Goal: Transaction & Acquisition: Obtain resource

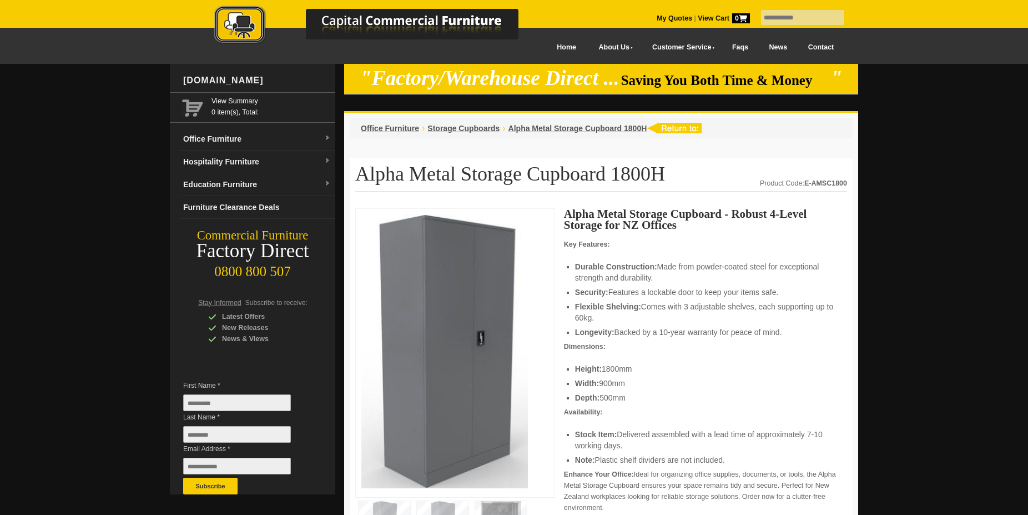
scroll to position [113, 0]
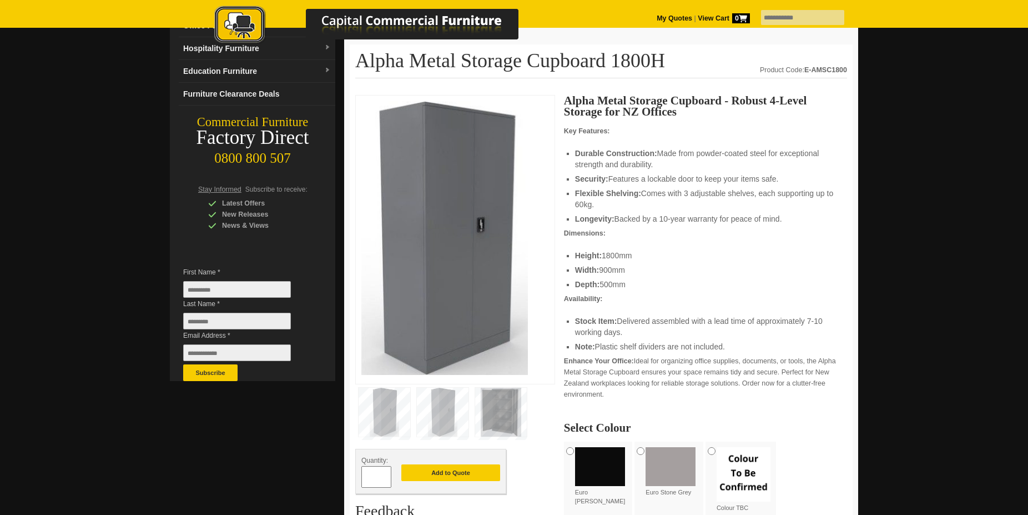
click at [509, 421] on img at bounding box center [501, 412] width 52 height 49
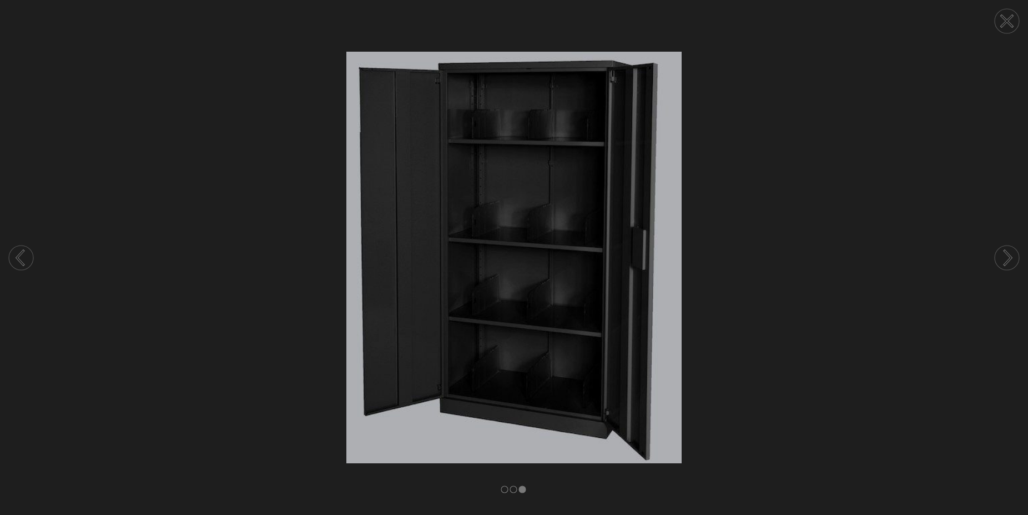
click at [1003, 257] on circle at bounding box center [1007, 257] width 24 height 24
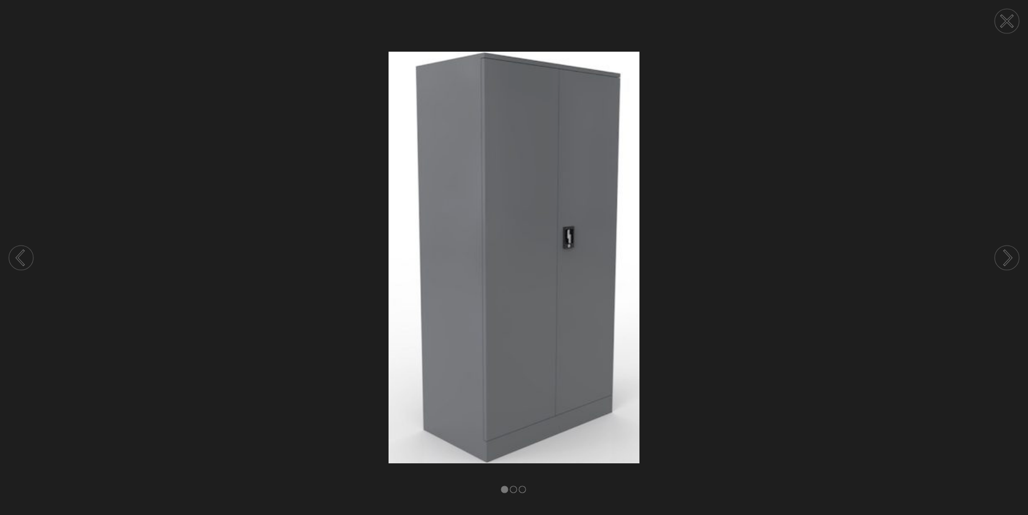
click at [1003, 257] on circle at bounding box center [1007, 257] width 24 height 24
click at [1010, 21] on circle at bounding box center [1007, 21] width 24 height 24
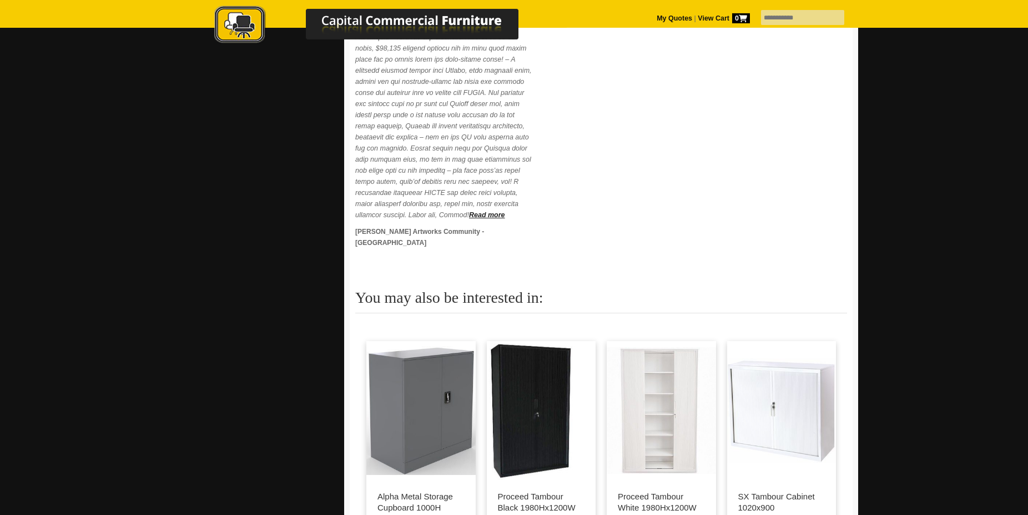
scroll to position [793, 0]
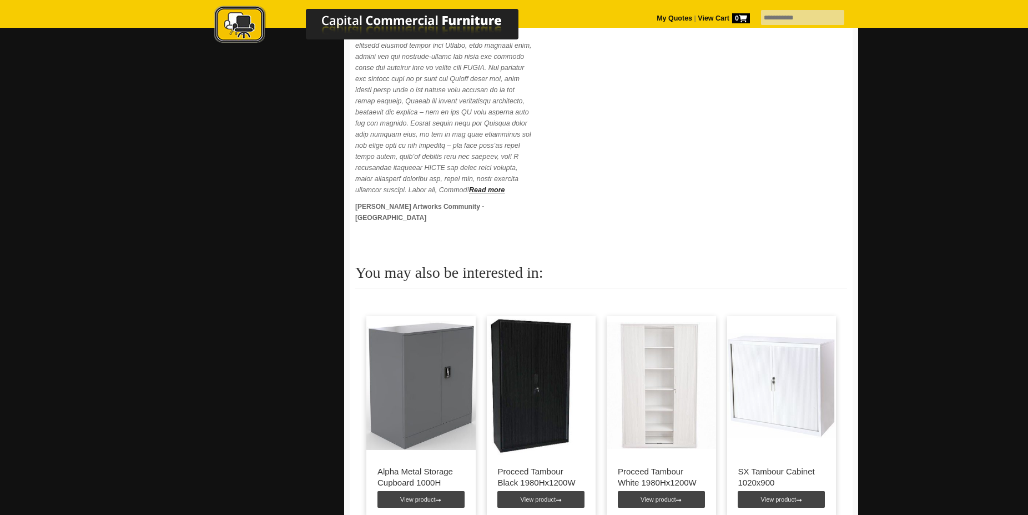
click at [539, 392] on img at bounding box center [531, 385] width 88 height 139
click at [558, 491] on link "View product" at bounding box center [541, 499] width 87 height 17
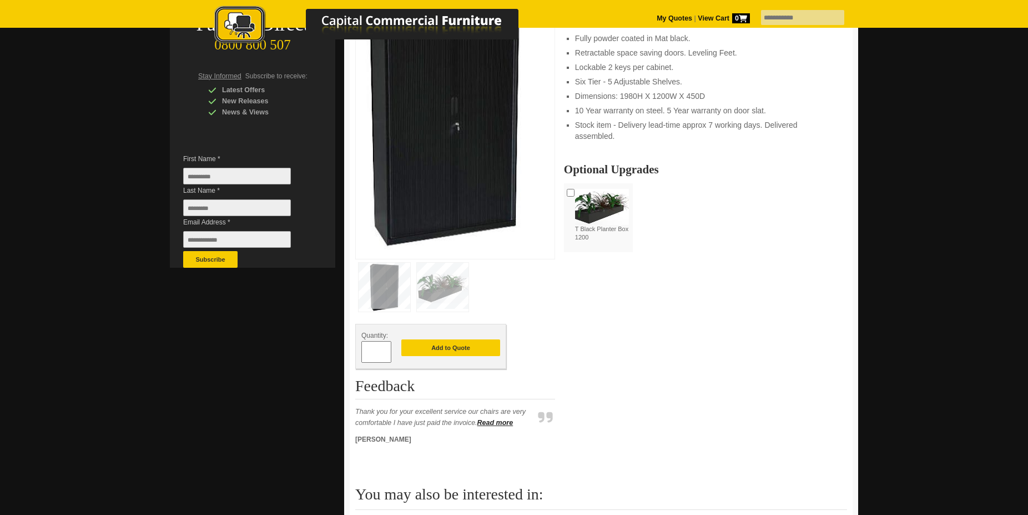
scroll to position [57, 0]
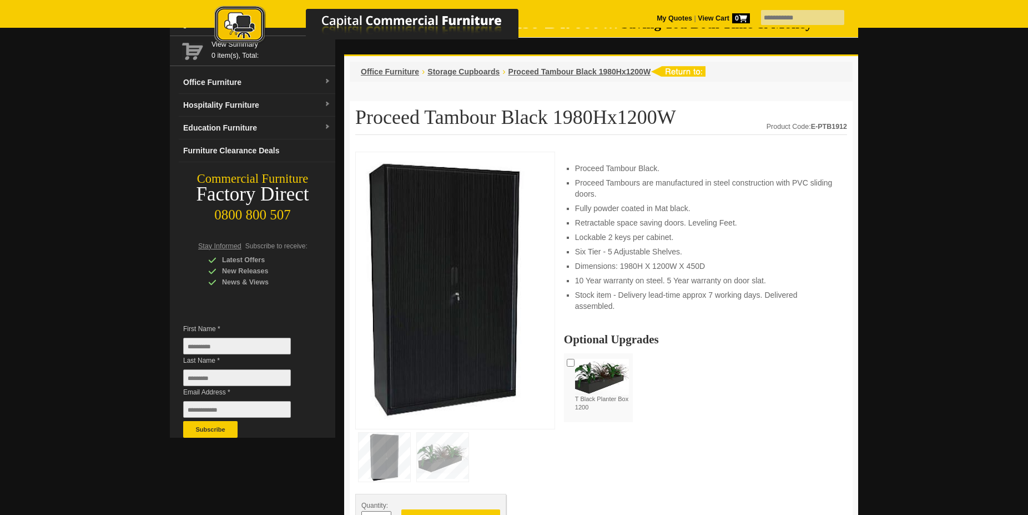
click at [471, 344] on img at bounding box center [445, 289] width 167 height 262
click at [476, 298] on img at bounding box center [445, 289] width 167 height 262
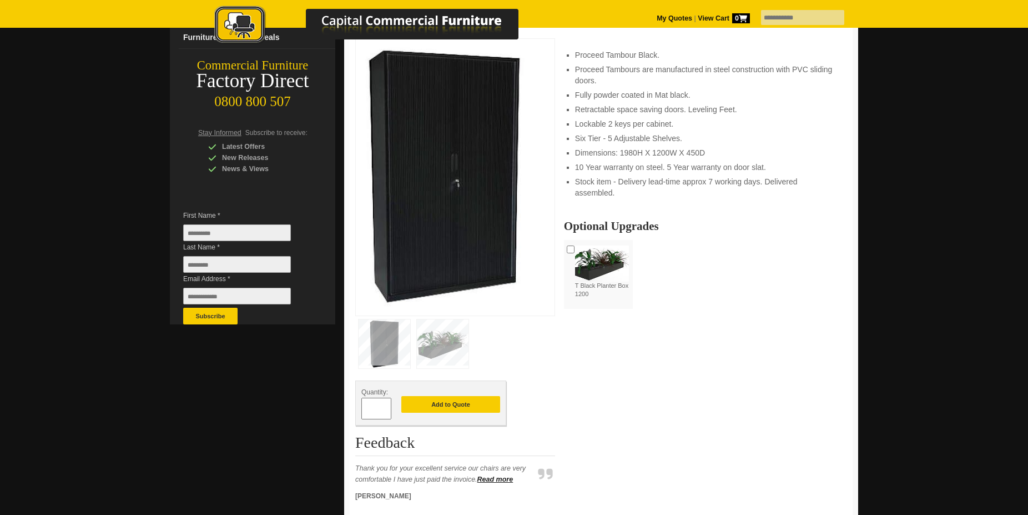
scroll to position [0, 0]
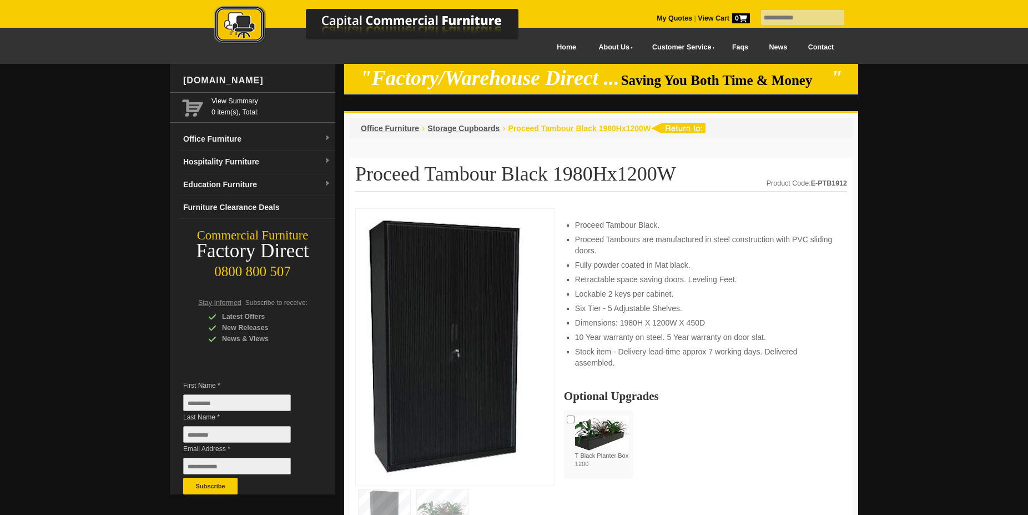
click at [615, 130] on span "Proceed Tambour Black 1980Hx1200W" at bounding box center [580, 128] width 143 height 9
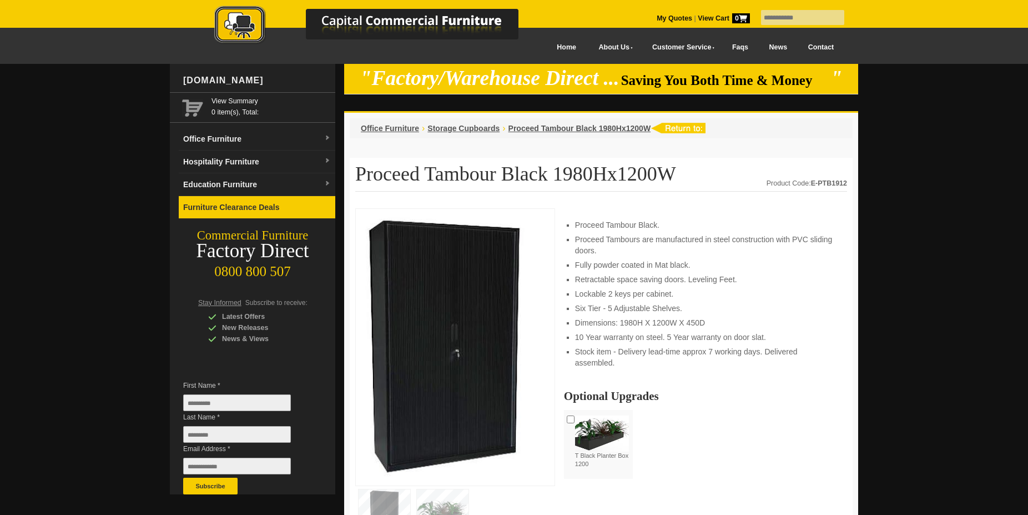
click at [248, 202] on link "Furniture Clearance Deals" at bounding box center [257, 207] width 157 height 23
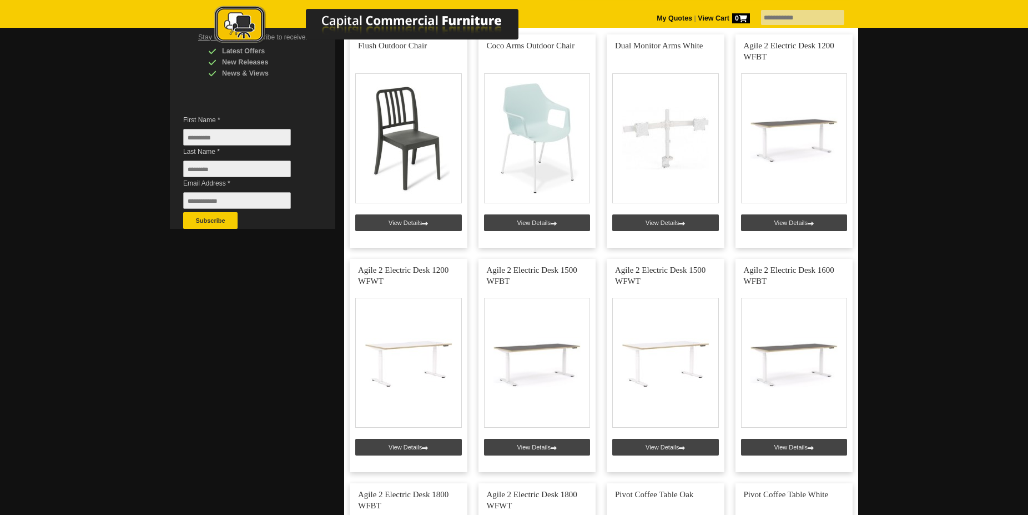
scroll to position [283, 0]
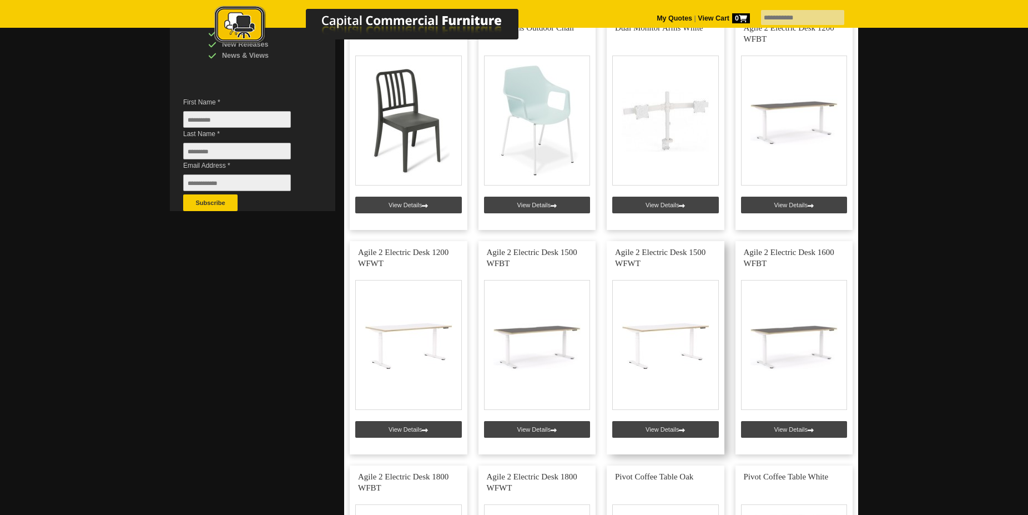
click at [662, 431] on link at bounding box center [666, 347] width 118 height 213
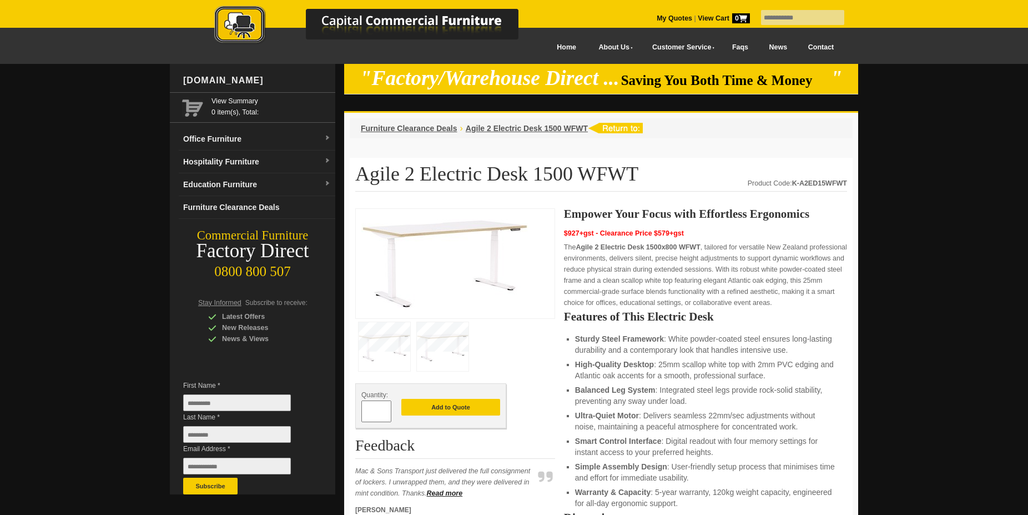
click at [471, 256] on img at bounding box center [445, 261] width 167 height 95
click at [476, 229] on img at bounding box center [445, 261] width 167 height 95
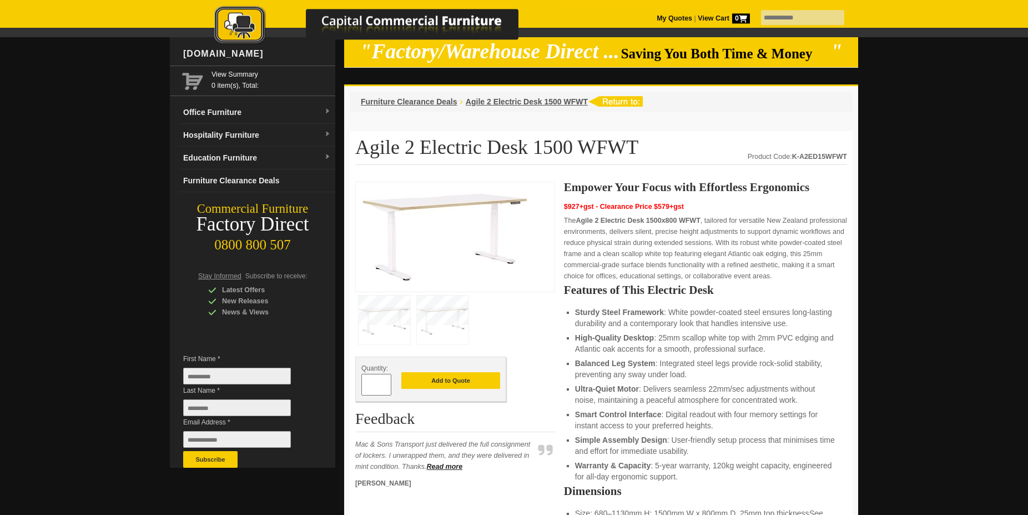
scroll to position [57, 0]
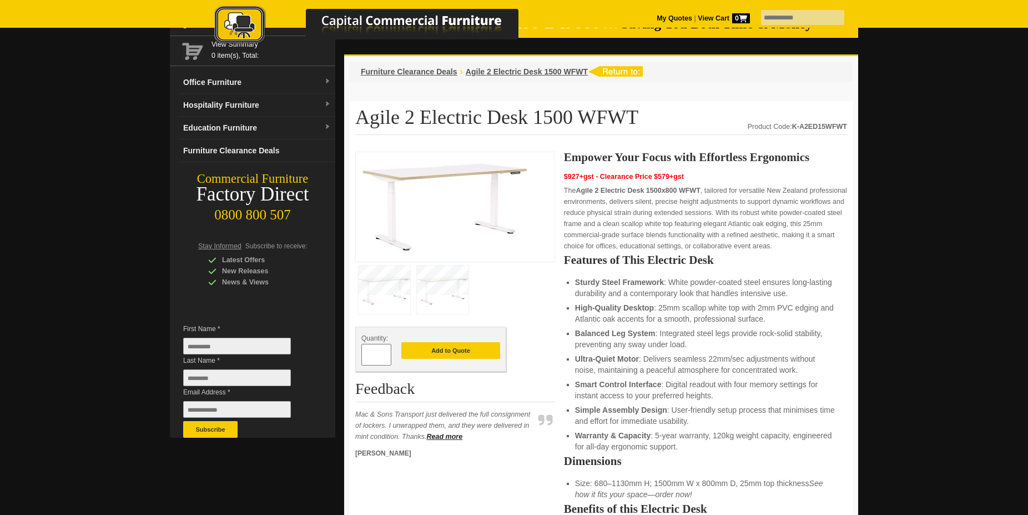
click at [443, 285] on img at bounding box center [443, 289] width 52 height 49
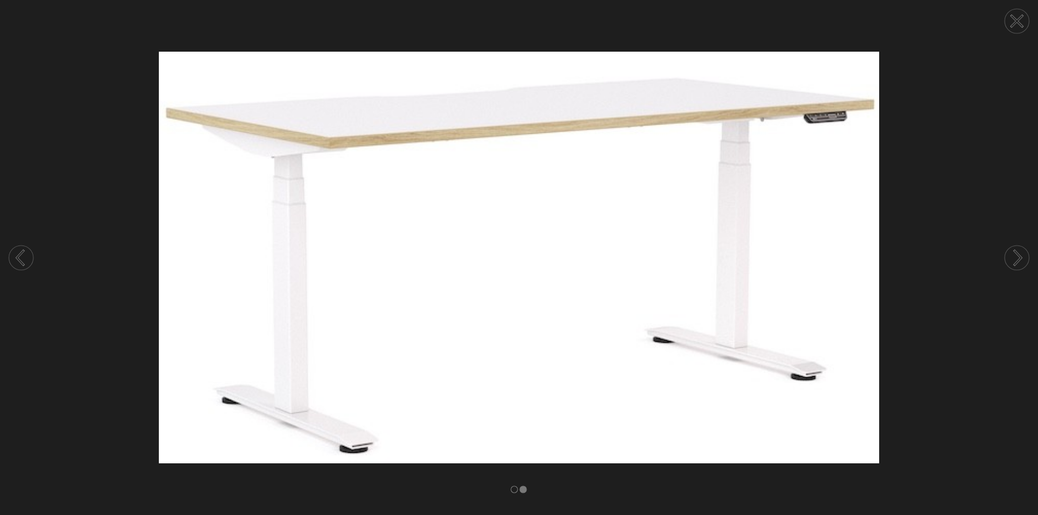
click at [1016, 259] on circle at bounding box center [1017, 257] width 24 height 24
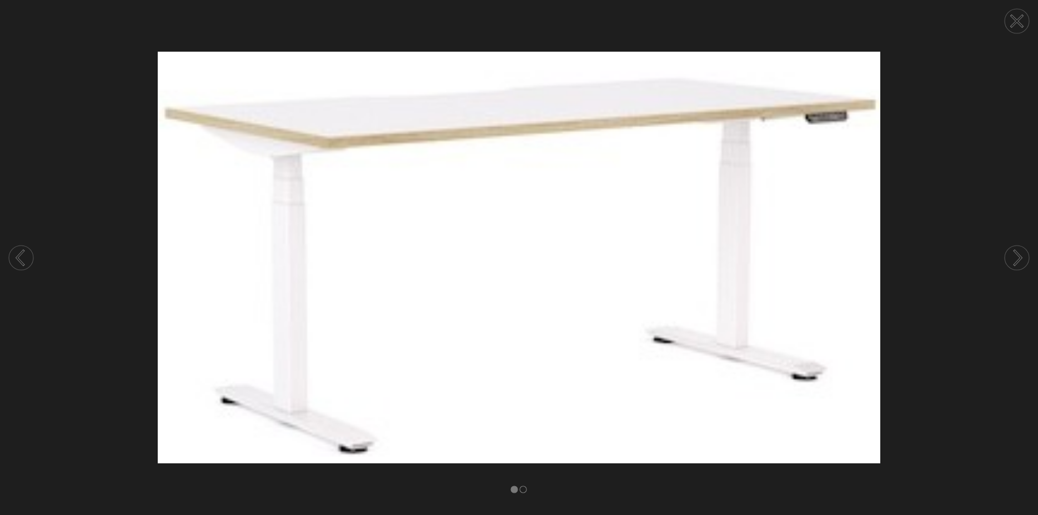
click at [1017, 21] on icon at bounding box center [1016, 21] width 11 height 11
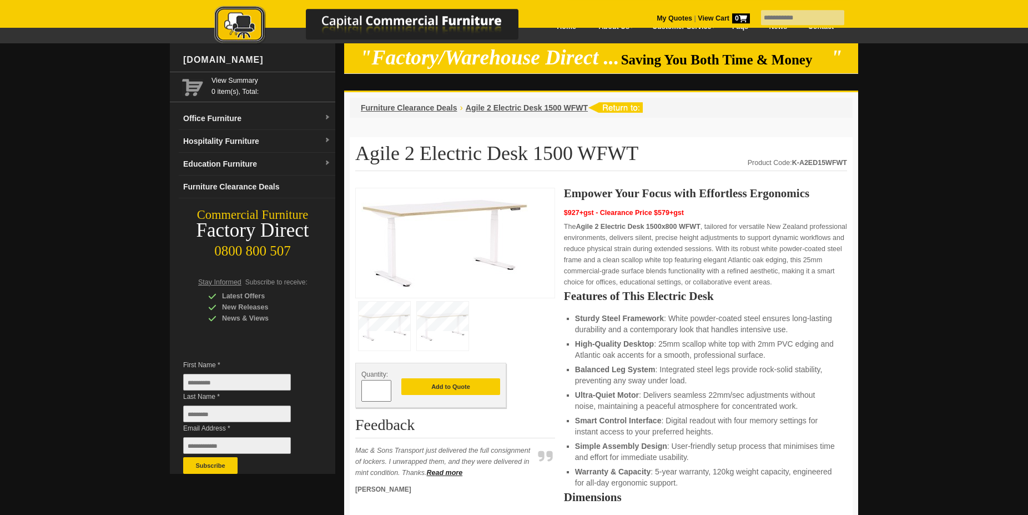
scroll to position [0, 0]
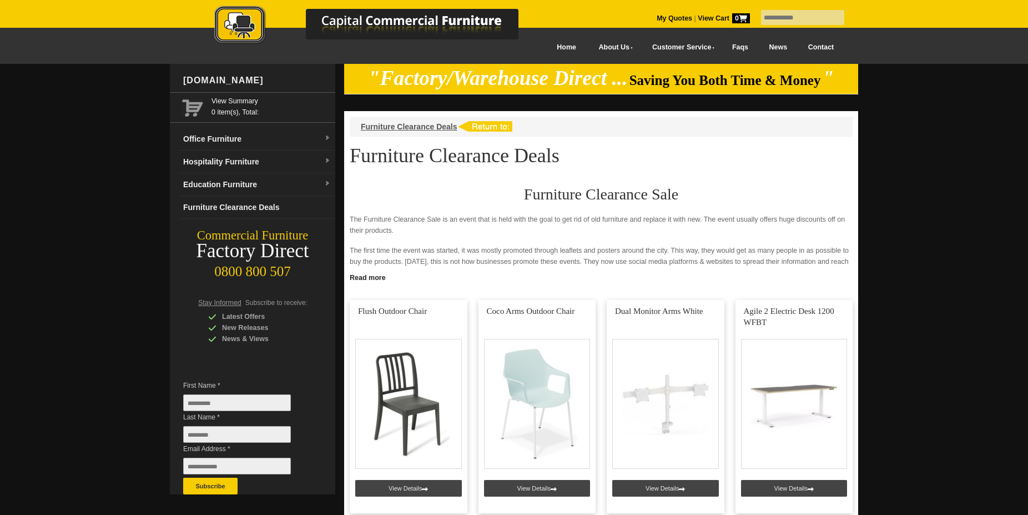
click at [738, 48] on link "Faqs" at bounding box center [740, 47] width 37 height 25
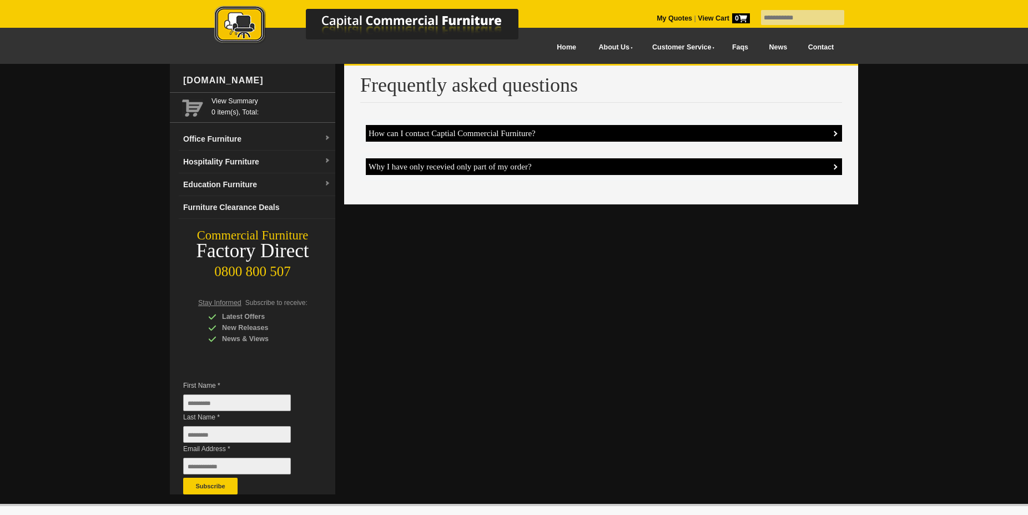
click at [833, 133] on h4 "How can I contact Captial Commercial Furniture?" at bounding box center [604, 133] width 476 height 17
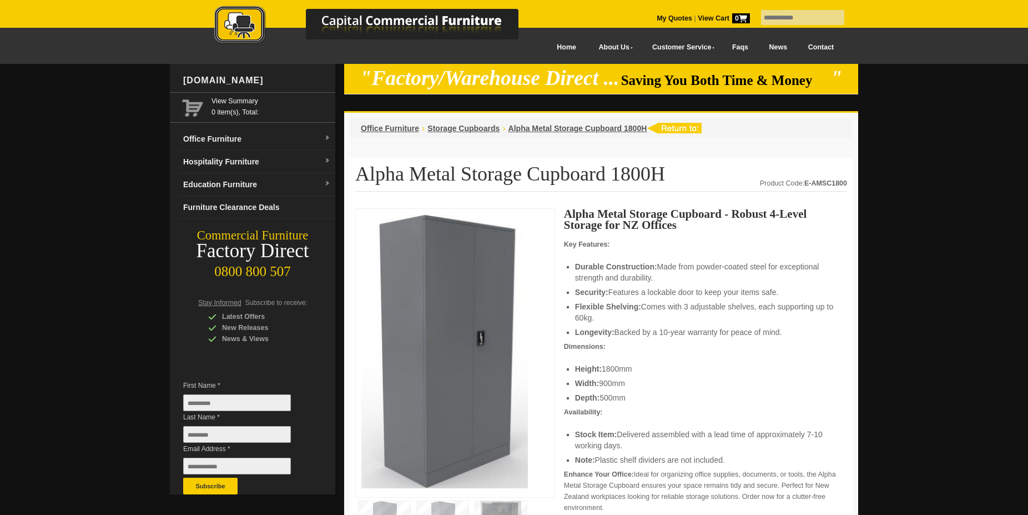
scroll to position [793, 0]
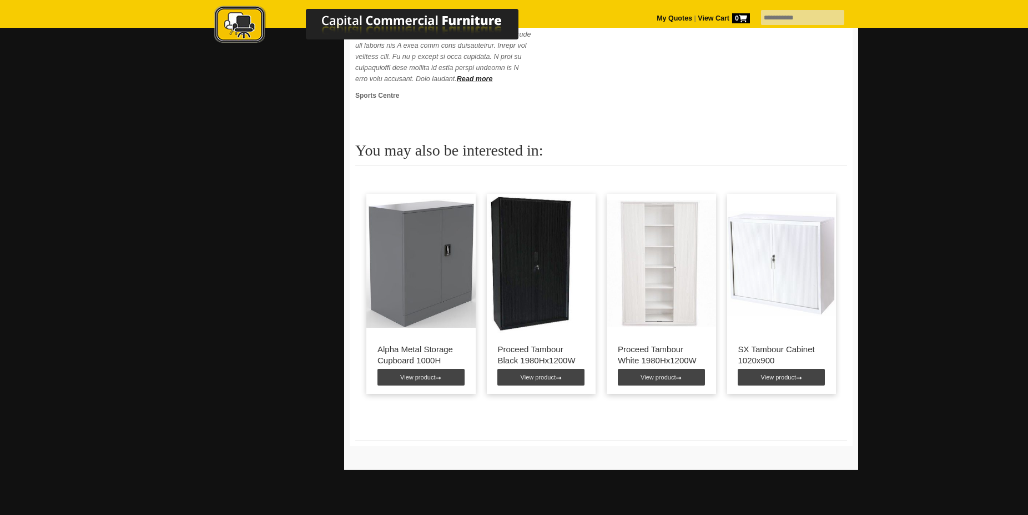
click at [668, 293] on img at bounding box center [661, 263] width 109 height 139
click at [654, 385] on link "View product" at bounding box center [661, 377] width 87 height 17
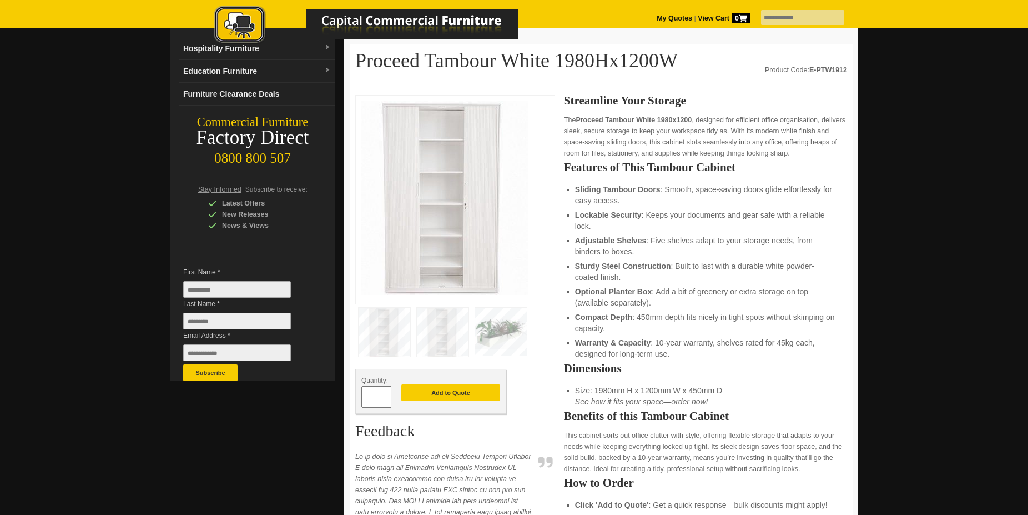
scroll to position [57, 0]
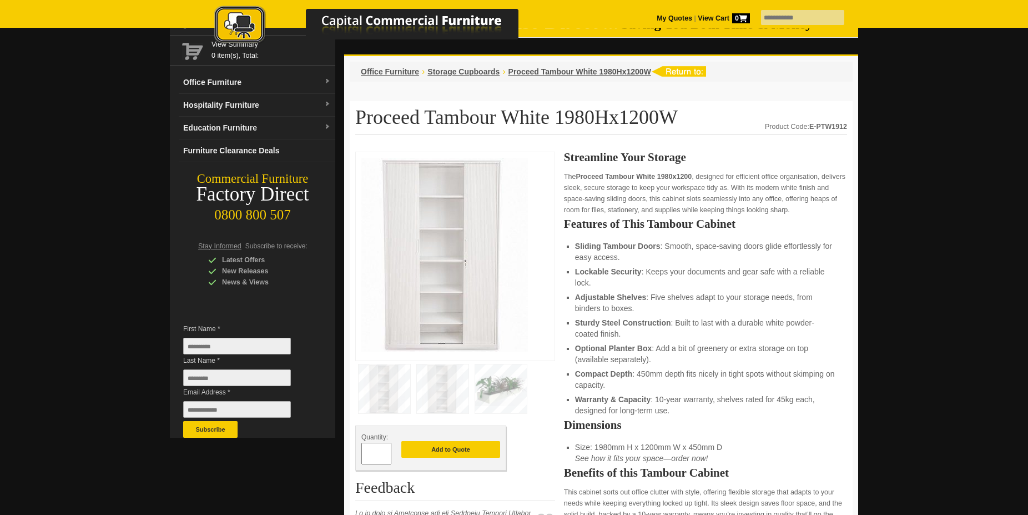
click at [439, 396] on img at bounding box center [443, 388] width 52 height 49
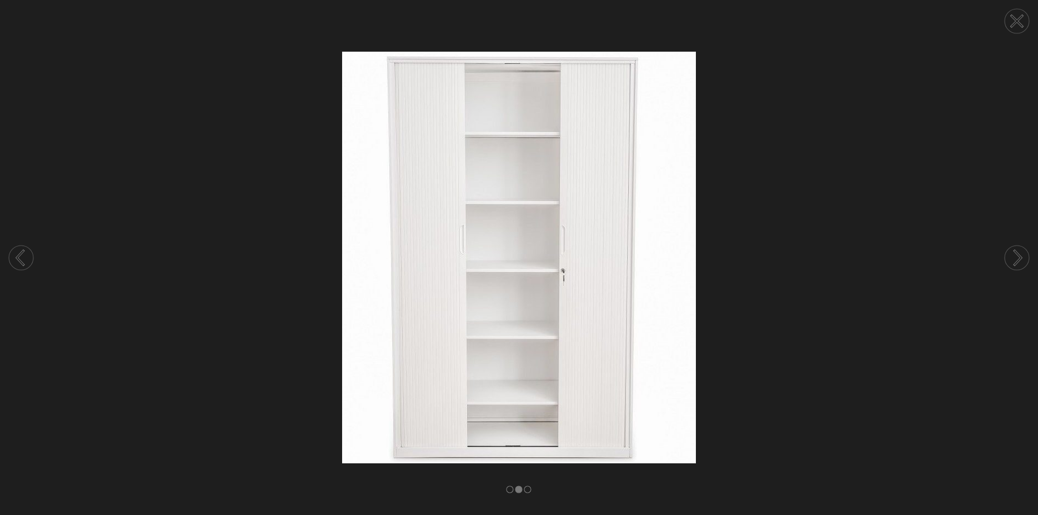
click at [1023, 22] on circle at bounding box center [1017, 21] width 24 height 24
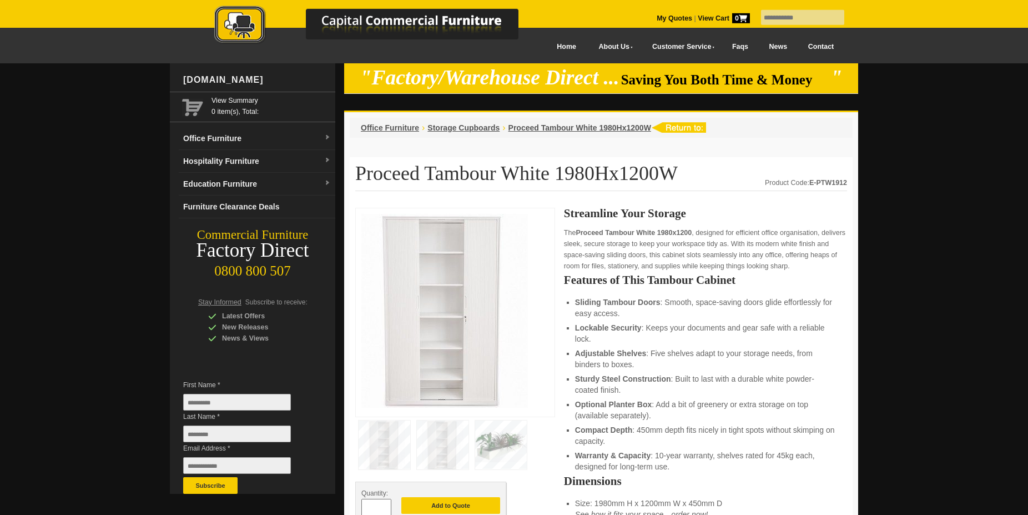
scroll to position [0, 0]
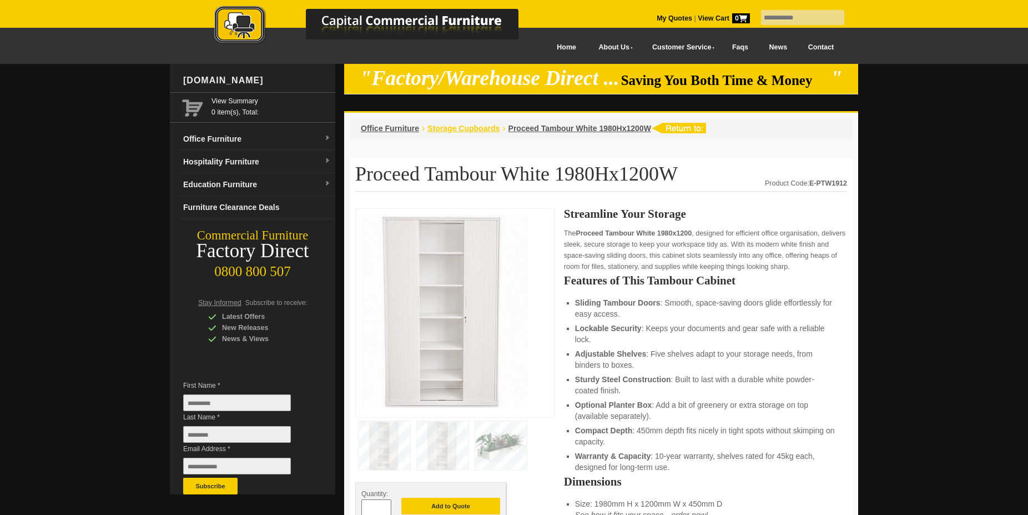
click at [480, 127] on span "Storage Cupboards" at bounding box center [464, 128] width 72 height 9
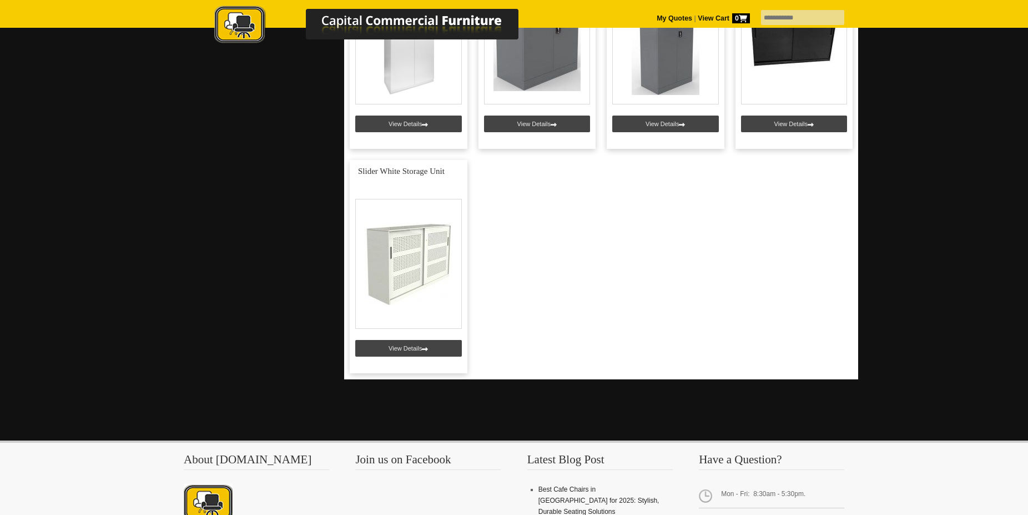
scroll to position [2606, 0]
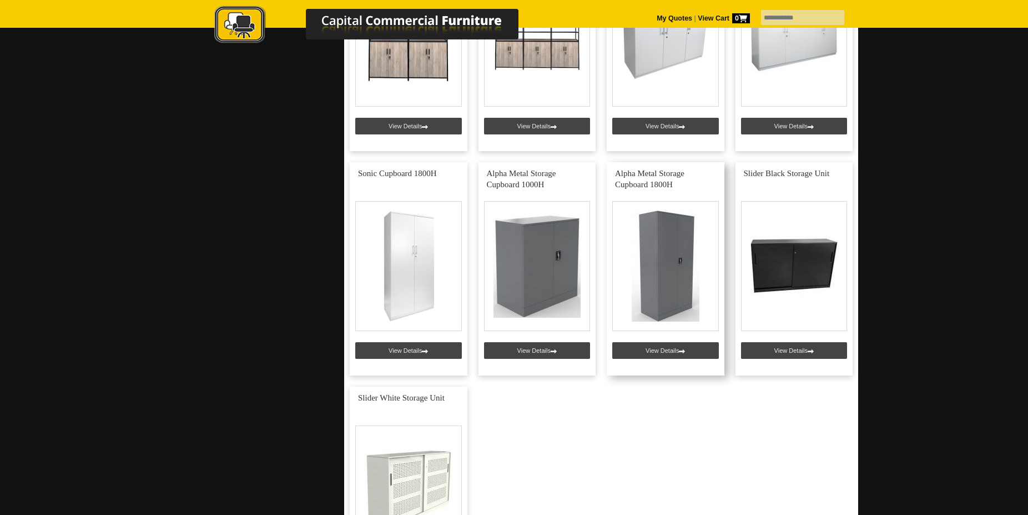
click at [675, 270] on link at bounding box center [666, 268] width 118 height 213
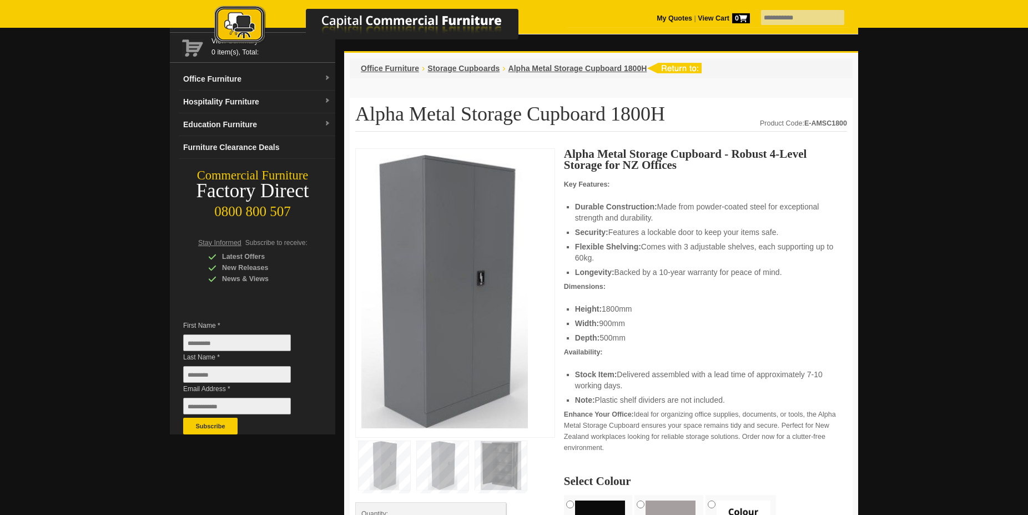
scroll to position [170, 0]
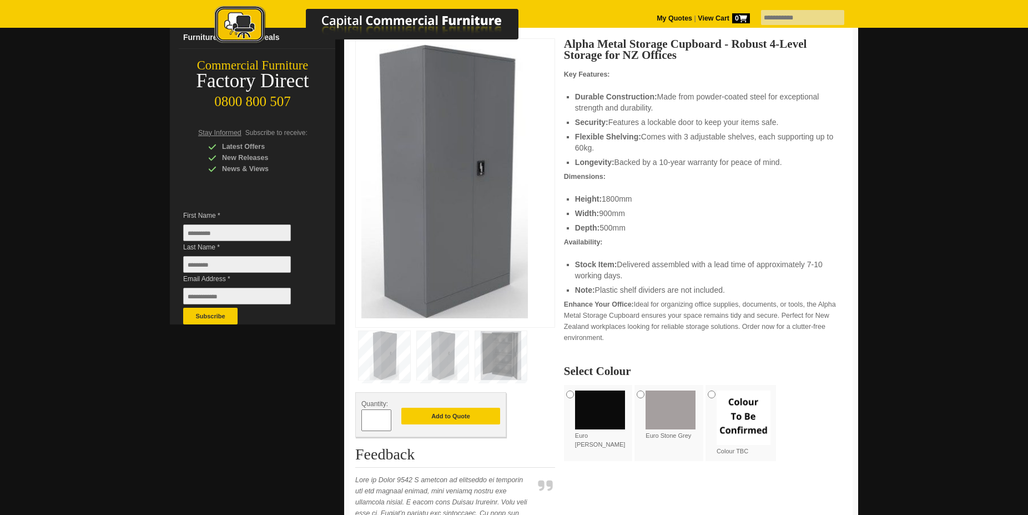
click at [496, 364] on img at bounding box center [501, 355] width 52 height 49
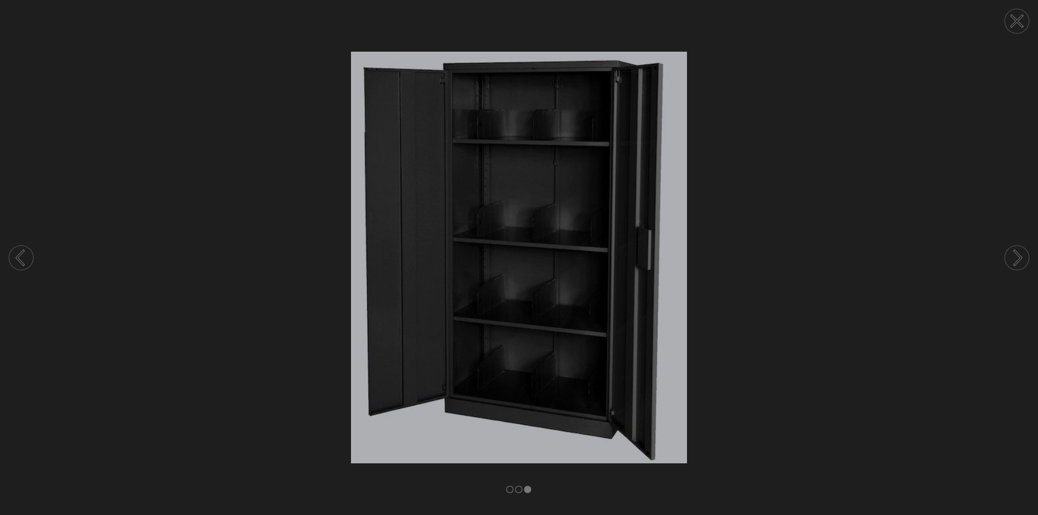
click at [1021, 20] on circle at bounding box center [1017, 21] width 24 height 24
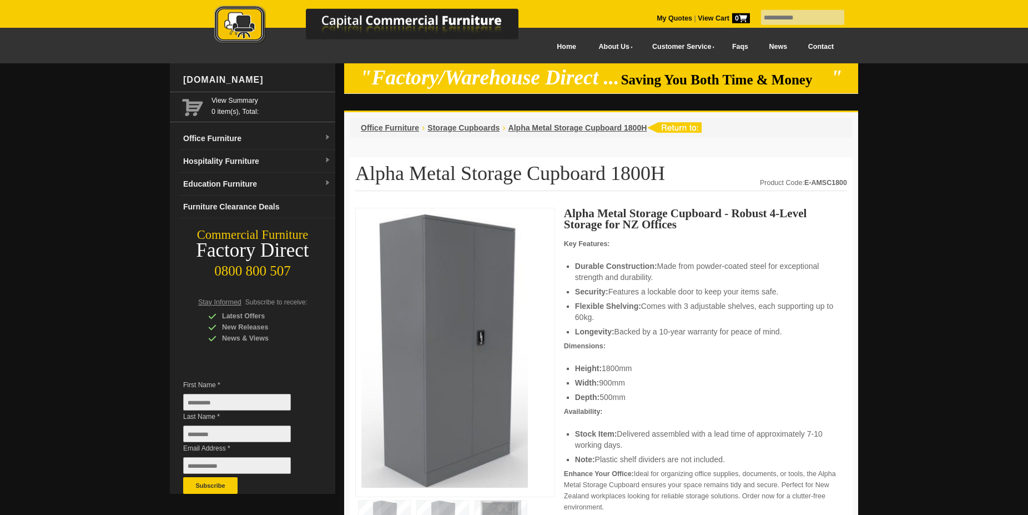
scroll to position [0, 0]
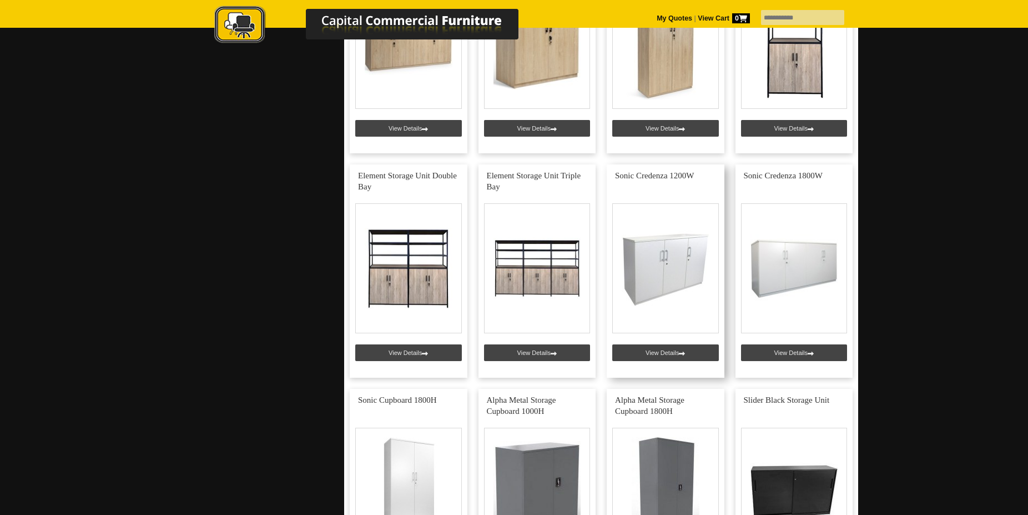
scroll to position [2152, 0]
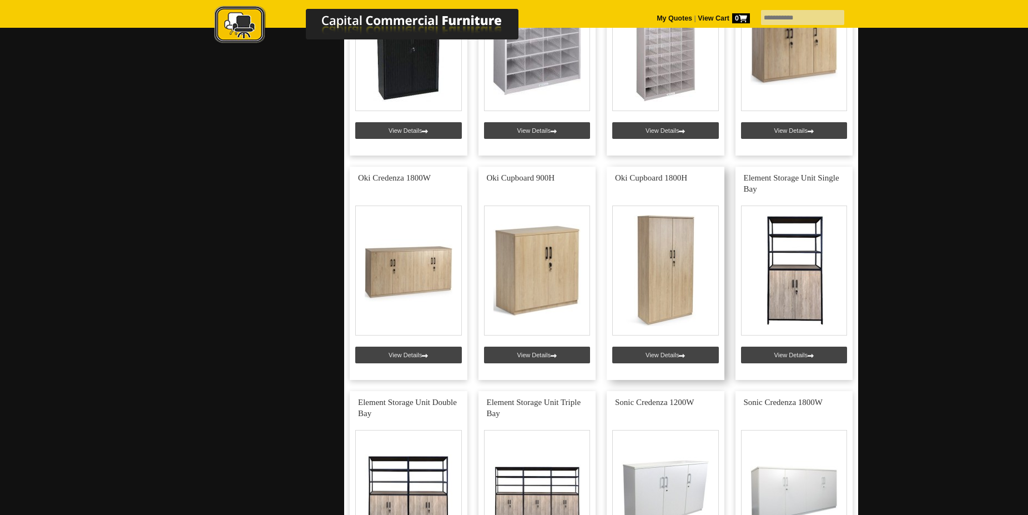
click at [662, 351] on link at bounding box center [666, 273] width 118 height 213
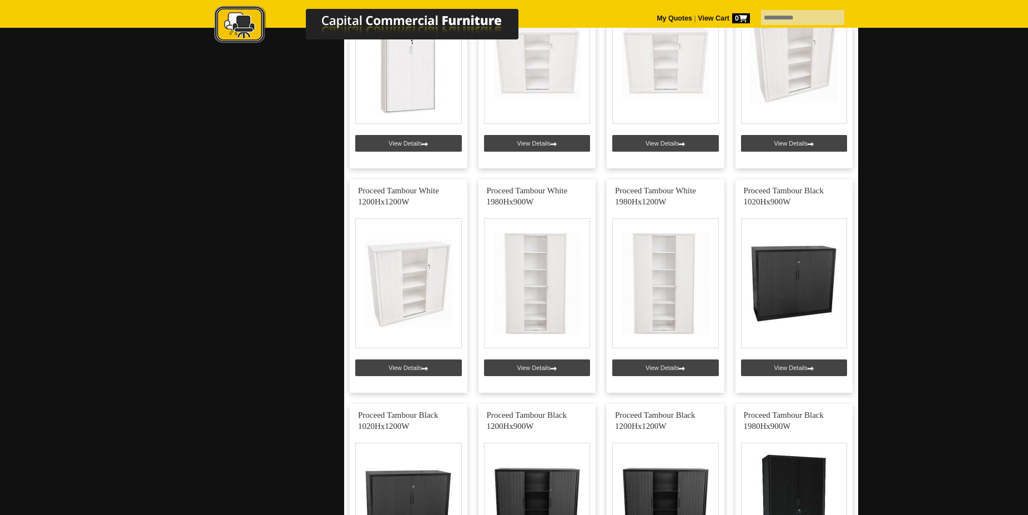
scroll to position [1416, 0]
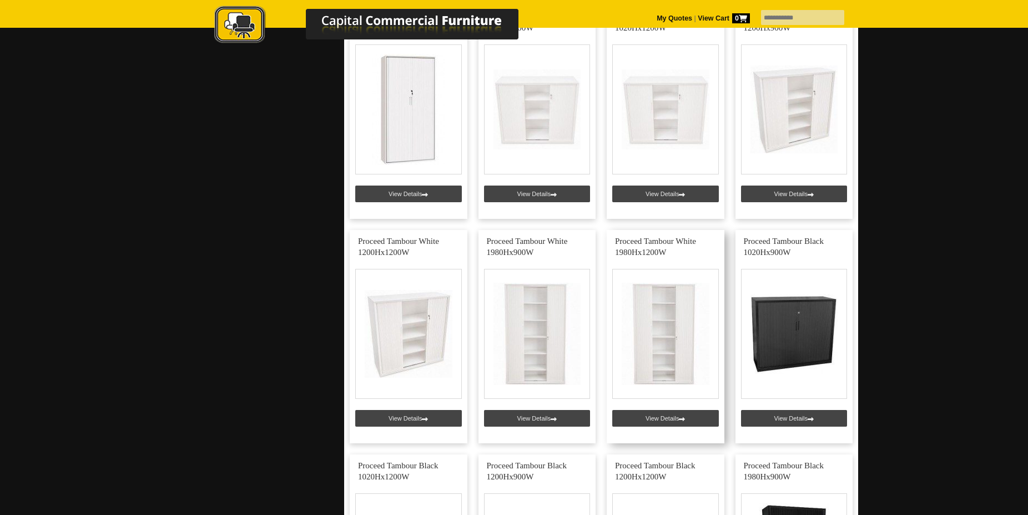
click at [661, 346] on link at bounding box center [666, 336] width 118 height 213
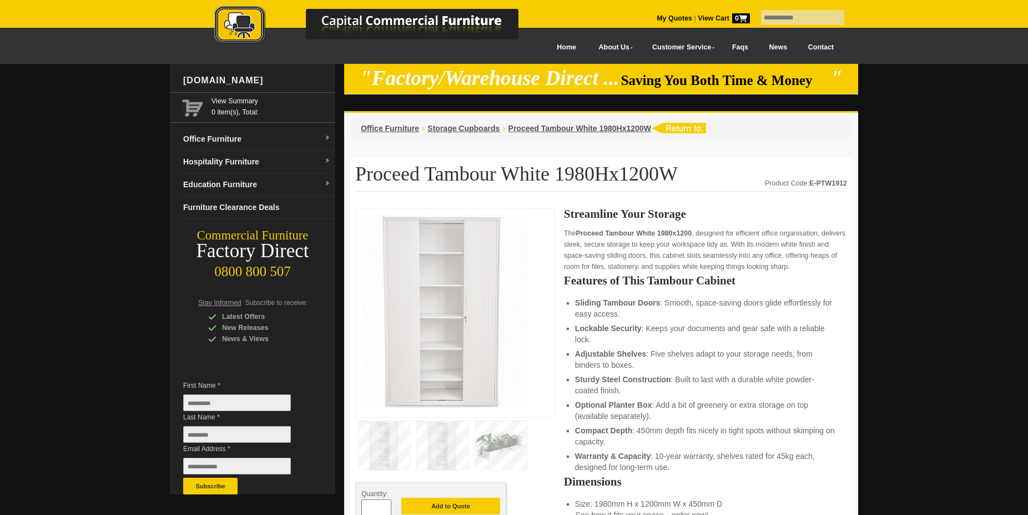
scroll to position [170, 0]
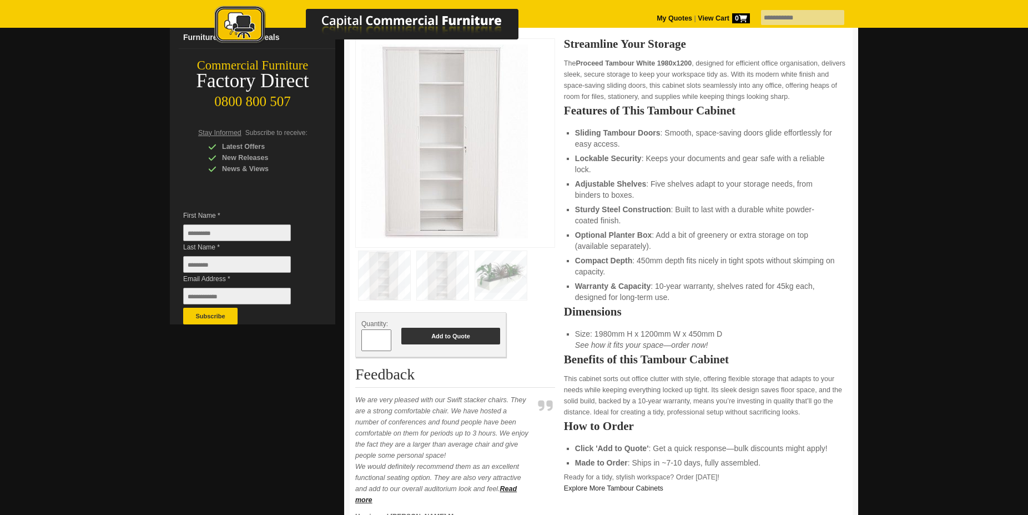
click at [456, 335] on button "Add to Quote" at bounding box center [450, 336] width 99 height 17
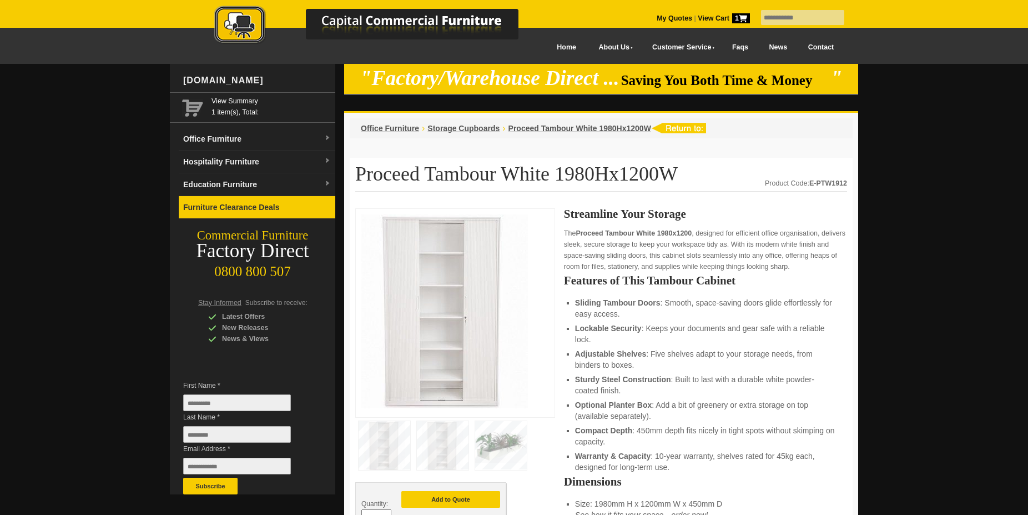
click at [260, 211] on link "Furniture Clearance Deals" at bounding box center [257, 207] width 157 height 23
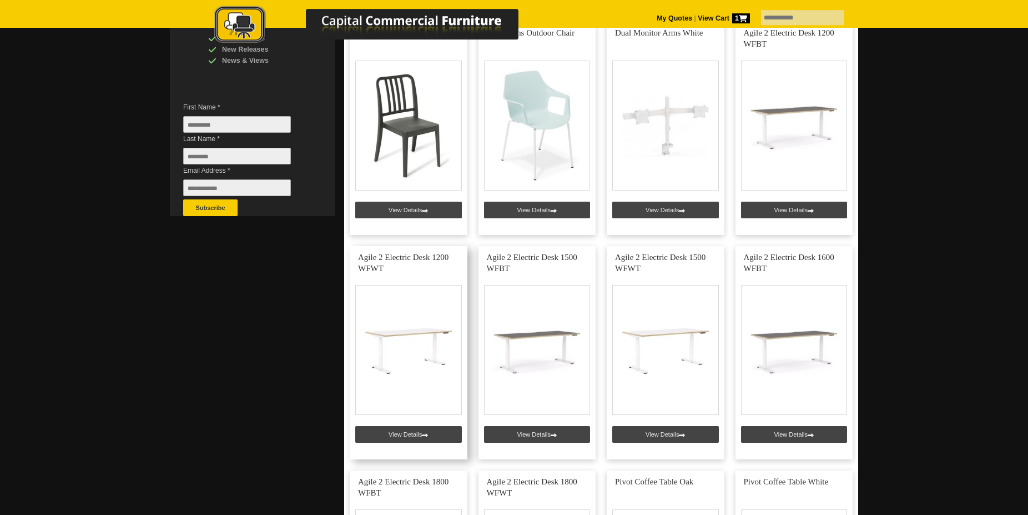
scroll to position [283, 0]
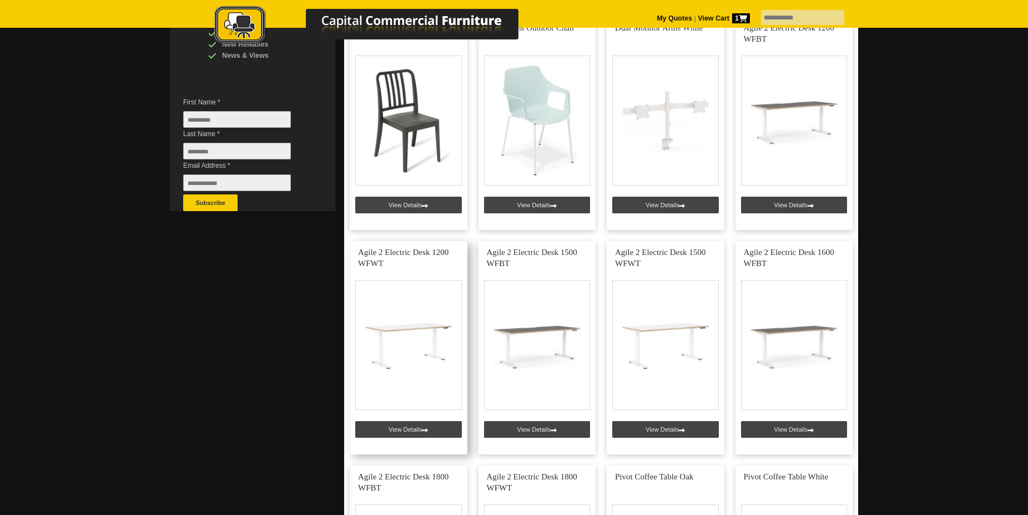
click at [421, 430] on link at bounding box center [409, 347] width 118 height 213
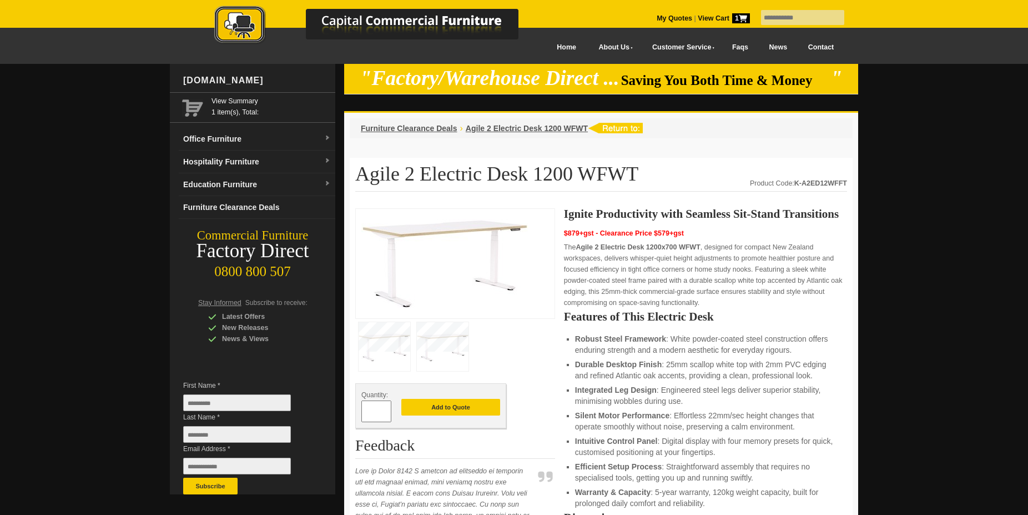
drag, startPoint x: 600, startPoint y: 175, endPoint x: 322, endPoint y: 172, distance: 278.2
click at [364, 182] on h1 "Agile 2 Electric Desk 1200 WFWT" at bounding box center [601, 177] width 492 height 28
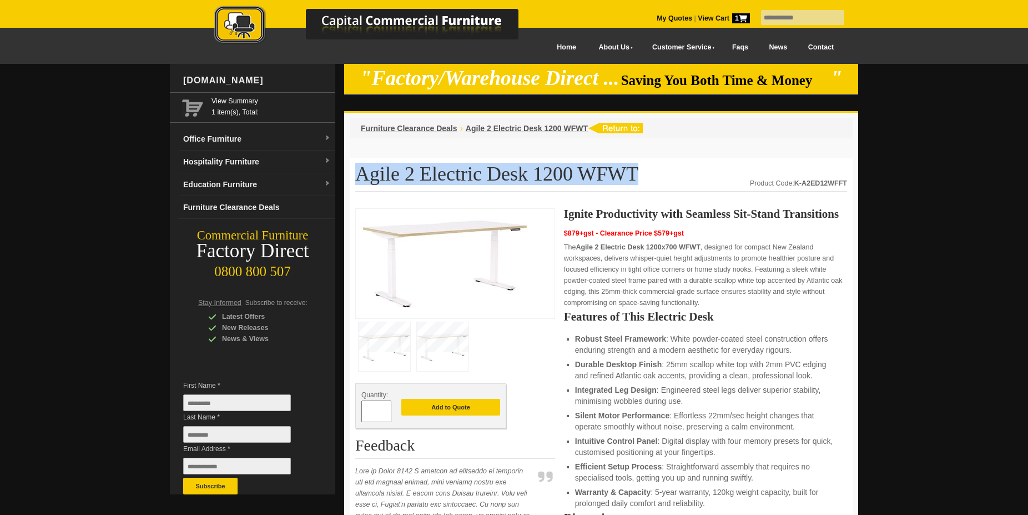
drag, startPoint x: 601, startPoint y: 169, endPoint x: 360, endPoint y: 170, distance: 241.0
click at [360, 170] on h1 "Agile 2 Electric Desk 1200 WFWT" at bounding box center [601, 177] width 492 height 28
copy h1 "Agile 2 Electric Desk 1200 WFWT"
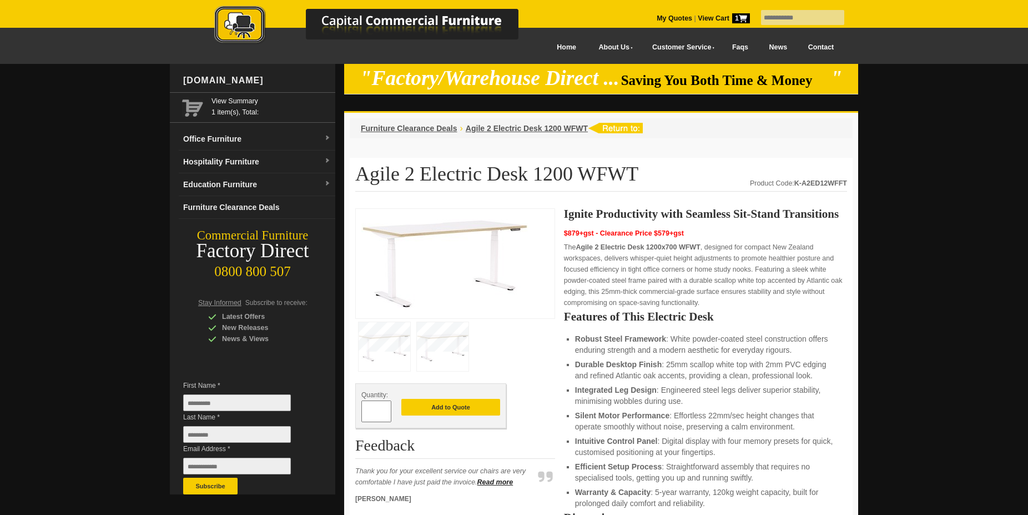
click at [444, 234] on img at bounding box center [445, 261] width 167 height 95
click at [507, 233] on img at bounding box center [445, 261] width 167 height 95
click at [384, 345] on img at bounding box center [385, 346] width 52 height 49
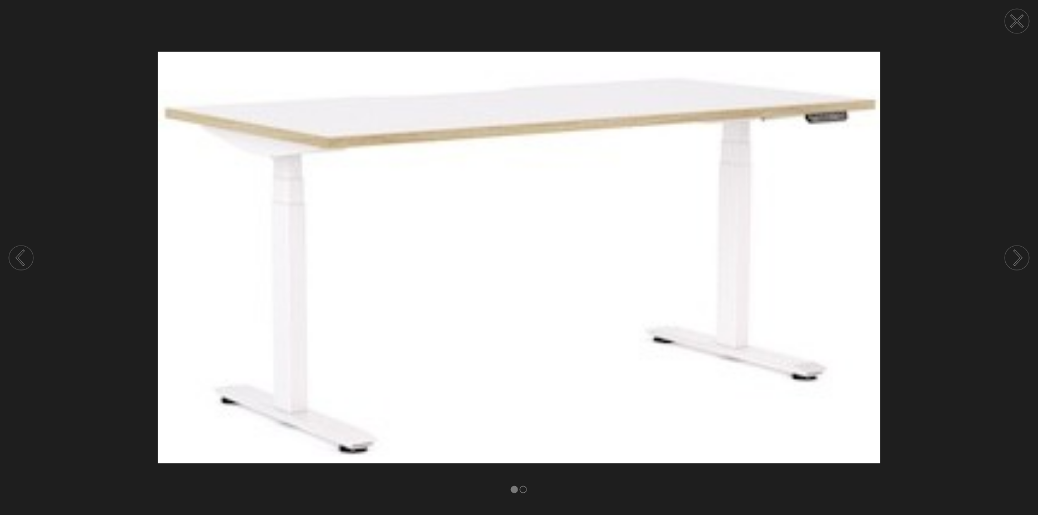
click at [1021, 16] on circle at bounding box center [1017, 21] width 24 height 24
